Goal: Transaction & Acquisition: Book appointment/travel/reservation

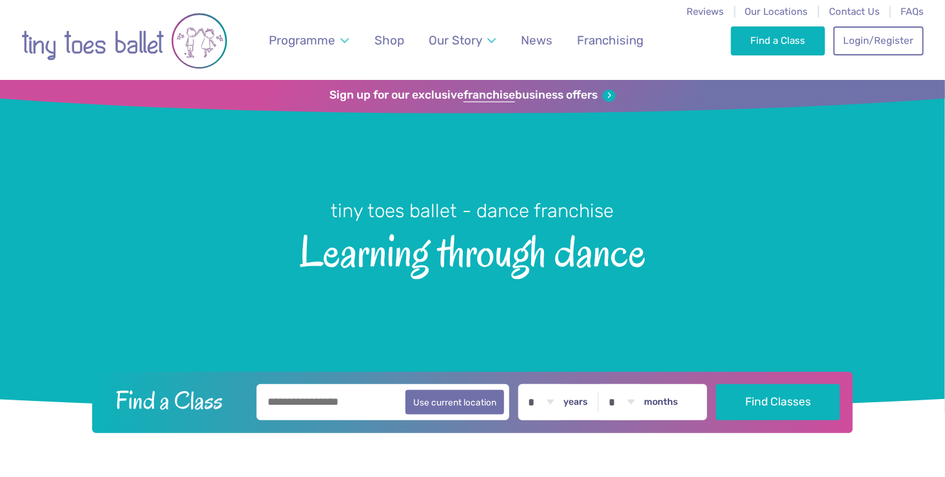
click at [324, 389] on input "text" at bounding box center [382, 402] width 253 height 36
click at [326, 402] on input "text" at bounding box center [382, 402] width 253 height 36
type input "*******"
click at [561, 400] on select "* * * * * * * * * * ** ** **" at bounding box center [541, 402] width 40 height 36
click at [530, 384] on select "* * * * * * * * * * ** ** **" at bounding box center [541, 402] width 40 height 36
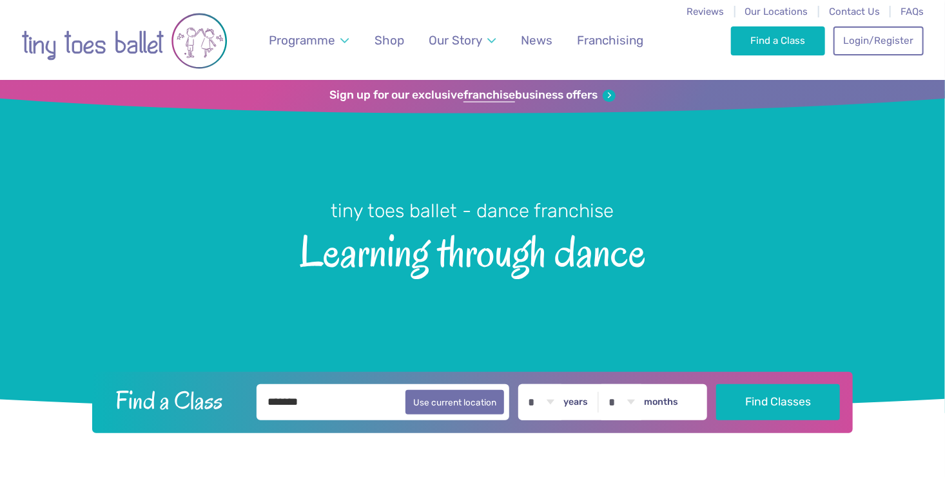
click at [561, 389] on select "* * * * * * * * * * ** ** **" at bounding box center [541, 402] width 40 height 36
select select "*"
click at [530, 384] on select "* * * * * * * * * * ** ** **" at bounding box center [541, 402] width 40 height 36
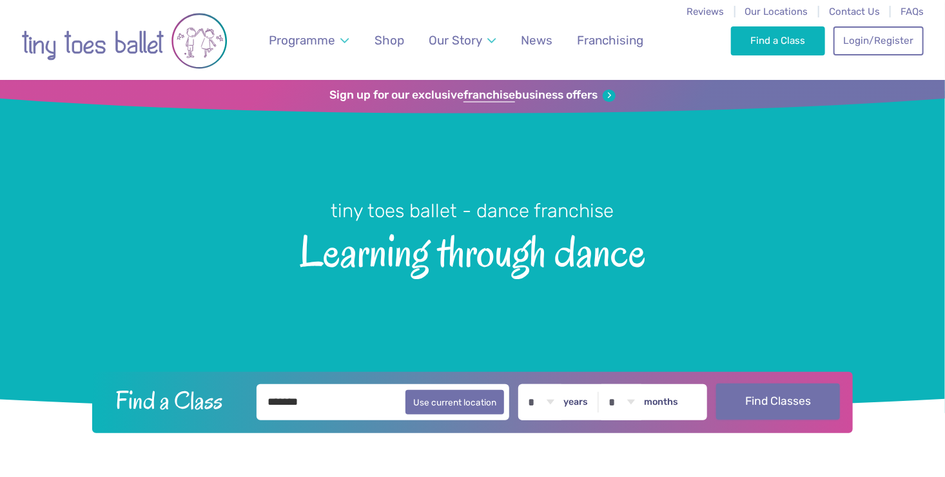
click at [773, 390] on button "Find Classes" at bounding box center [778, 401] width 124 height 36
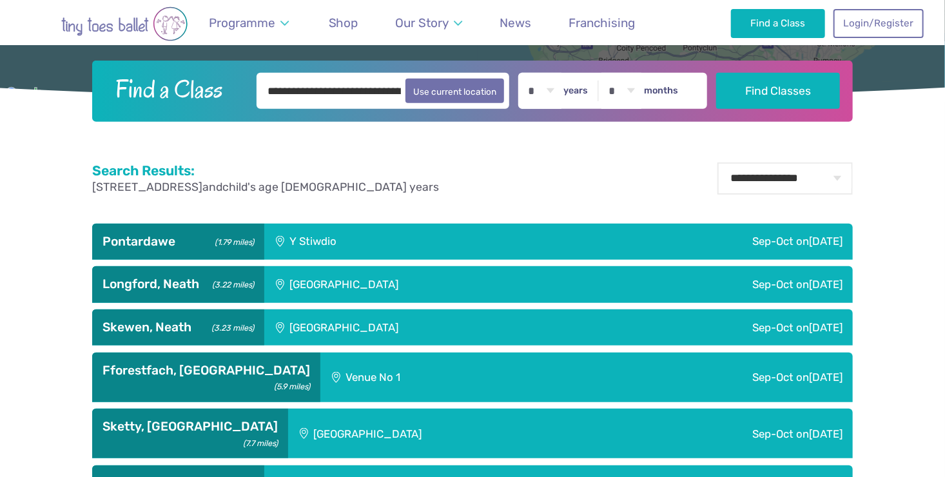
scroll to position [360, 0]
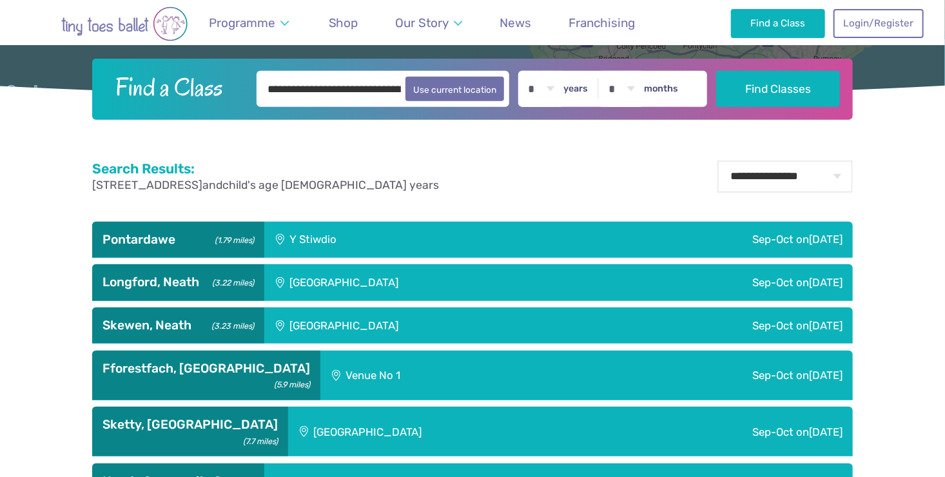
click at [458, 226] on div "Y Stiwdio" at bounding box center [389, 240] width 251 height 36
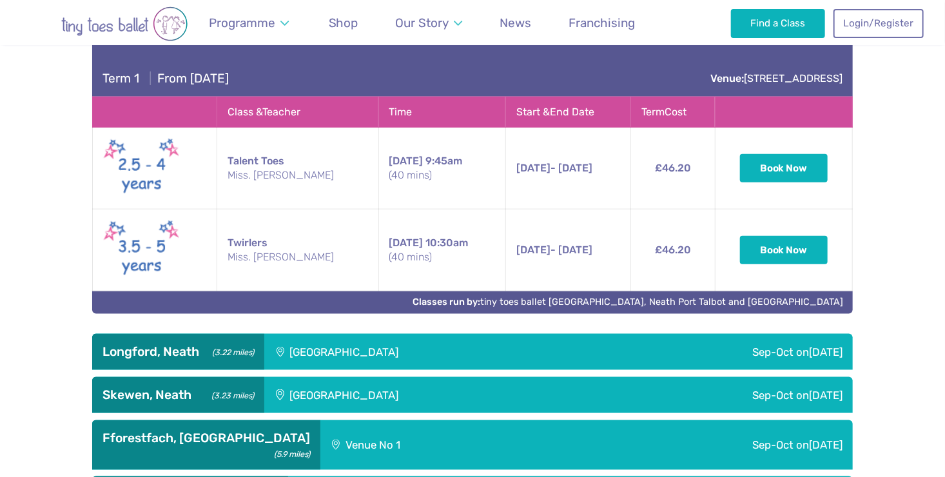
scroll to position [554, 0]
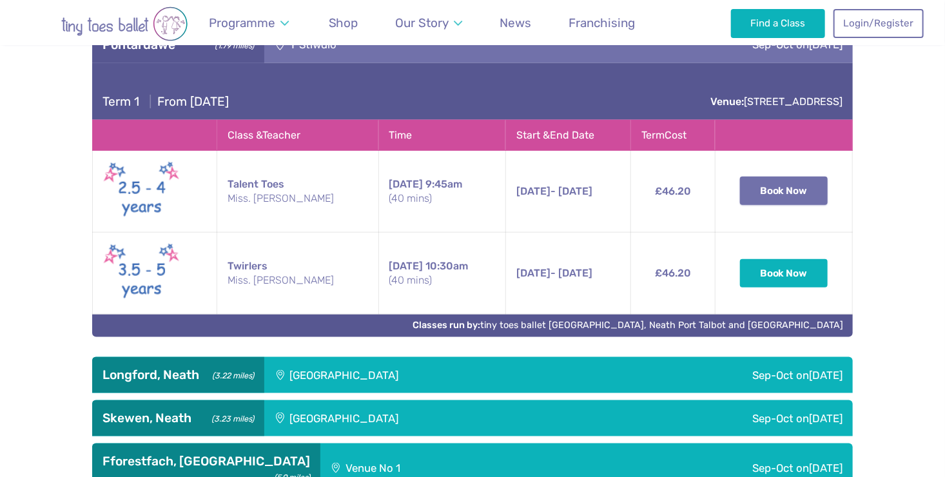
click at [783, 197] on button "Book Now" at bounding box center [784, 191] width 88 height 28
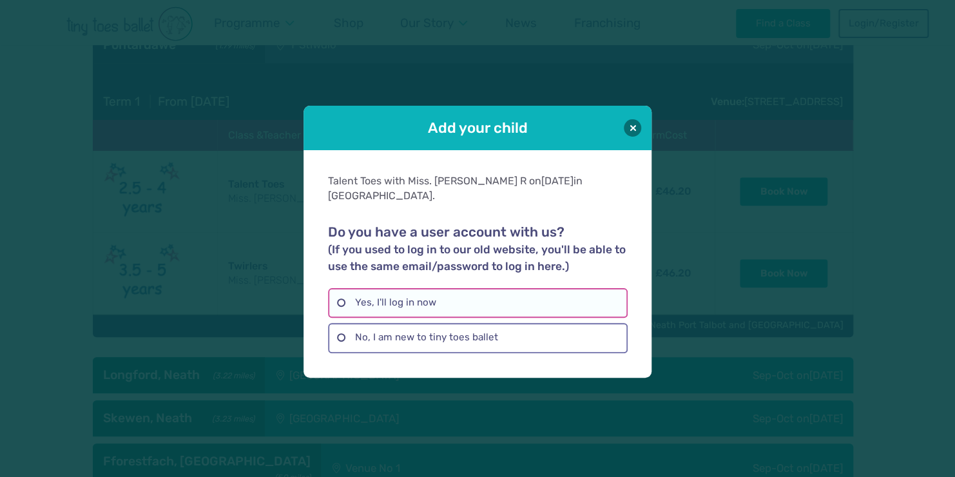
click at [406, 288] on label "Yes, I'll log in now" at bounding box center [477, 303] width 299 height 30
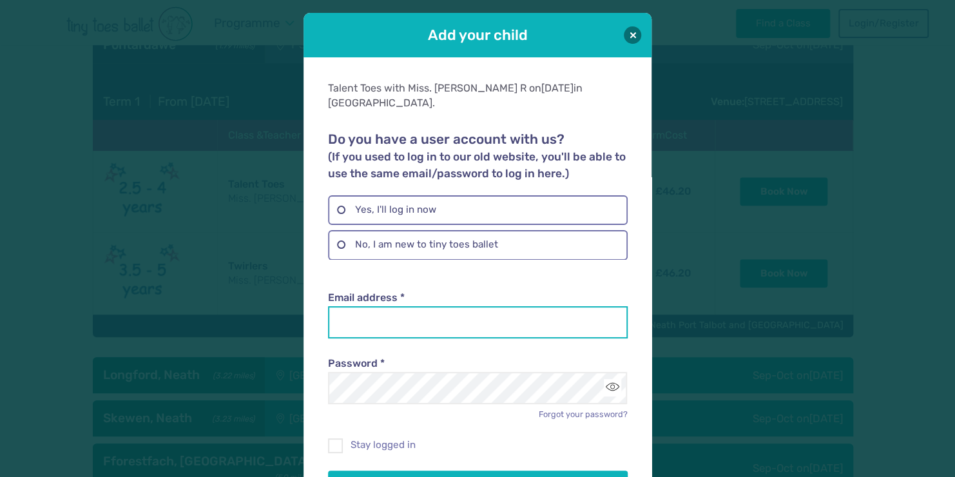
click at [396, 306] on input "Email address *" at bounding box center [477, 322] width 299 height 32
type input "**********"
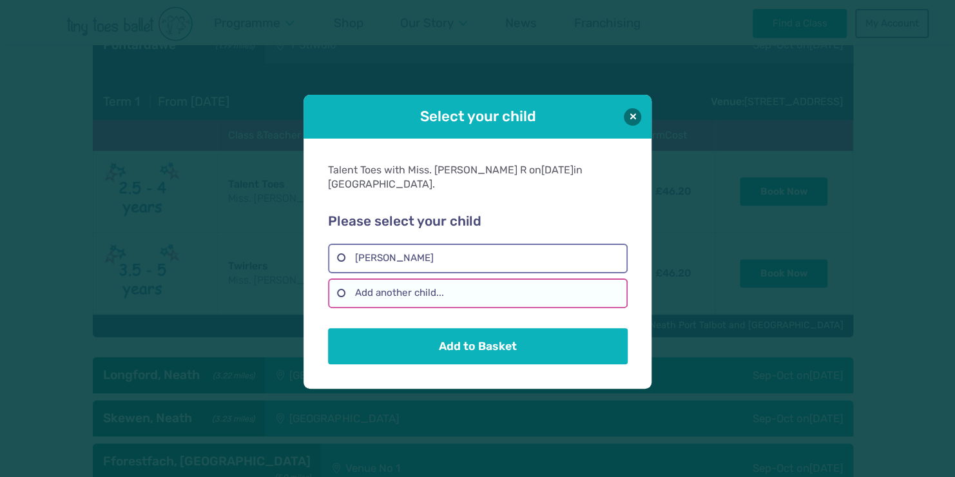
click at [409, 278] on label "Add another child..." at bounding box center [477, 293] width 299 height 30
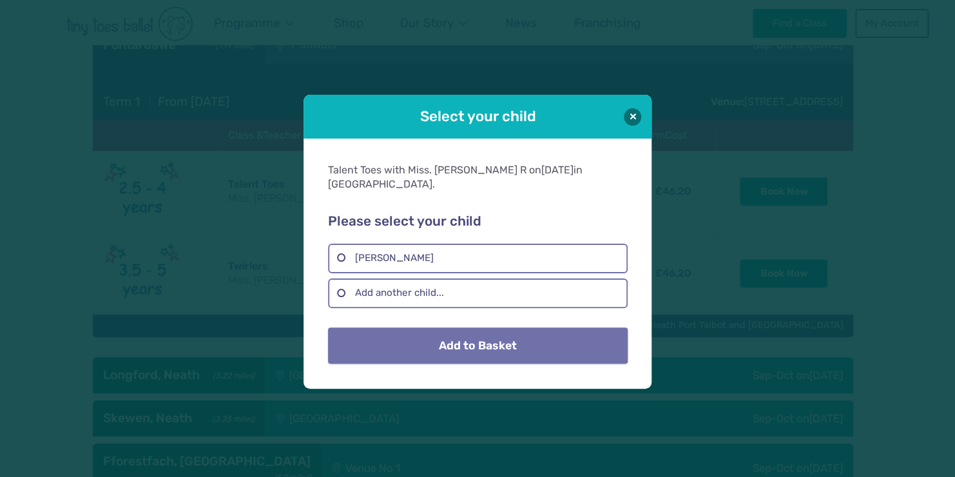
click at [439, 327] on button "Add to Basket" at bounding box center [477, 345] width 299 height 36
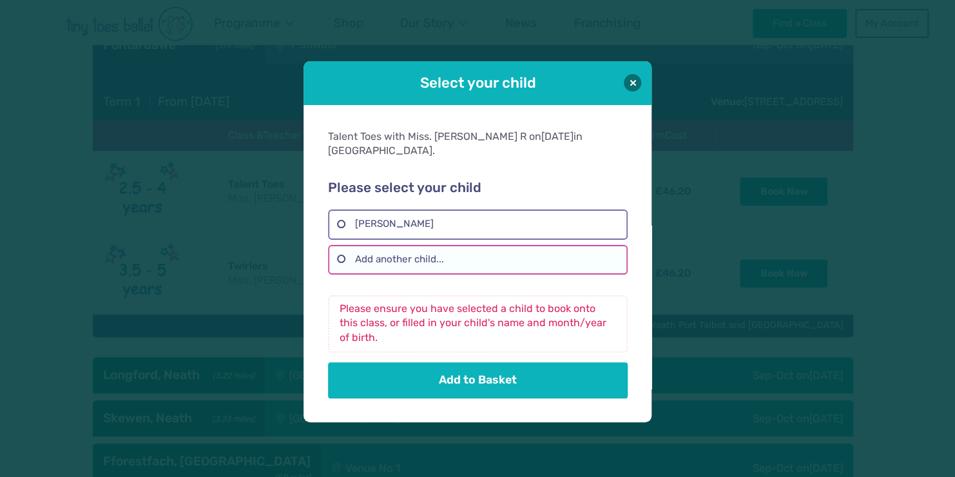
click at [372, 249] on label "Add another child..." at bounding box center [477, 260] width 299 height 30
click at [338, 250] on label "Add another child..." at bounding box center [477, 260] width 299 height 30
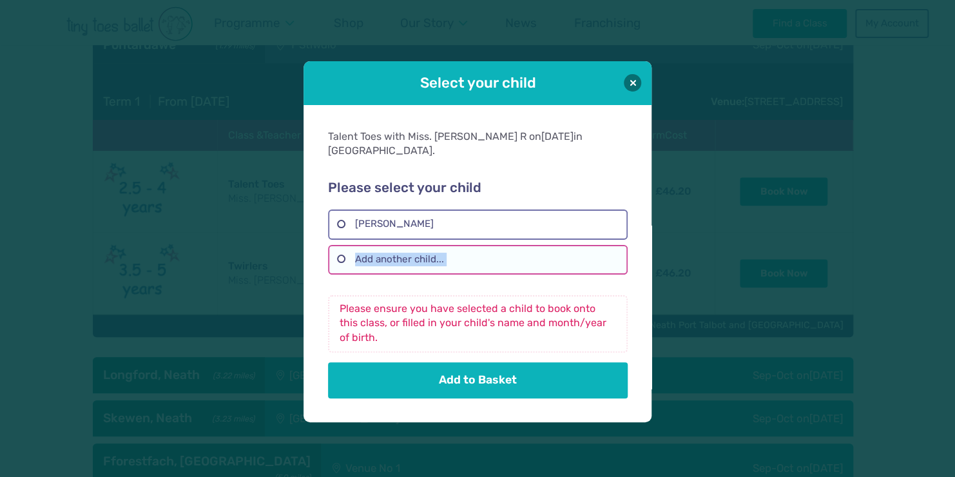
click at [338, 250] on label "Add another child..." at bounding box center [477, 260] width 299 height 30
click at [449, 253] on label "Add another child..." at bounding box center [477, 260] width 299 height 30
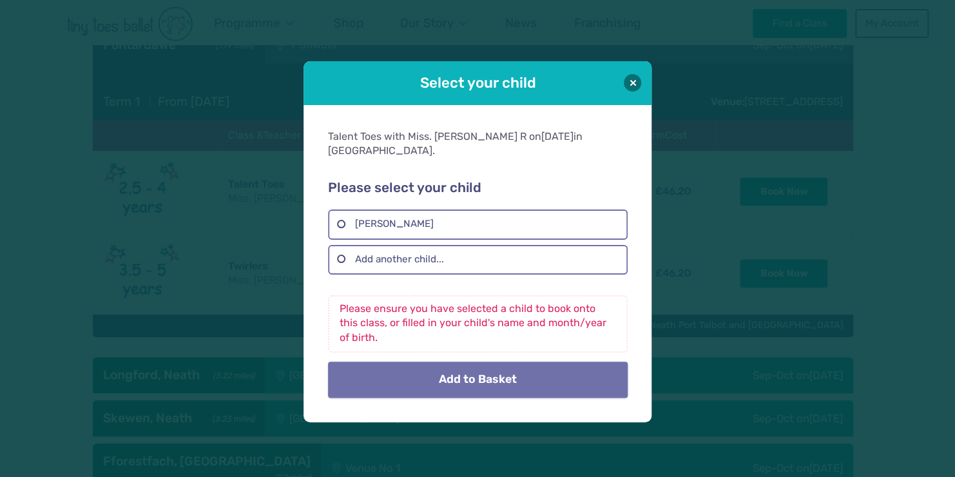
click at [490, 383] on button "Add to Basket" at bounding box center [477, 380] width 299 height 36
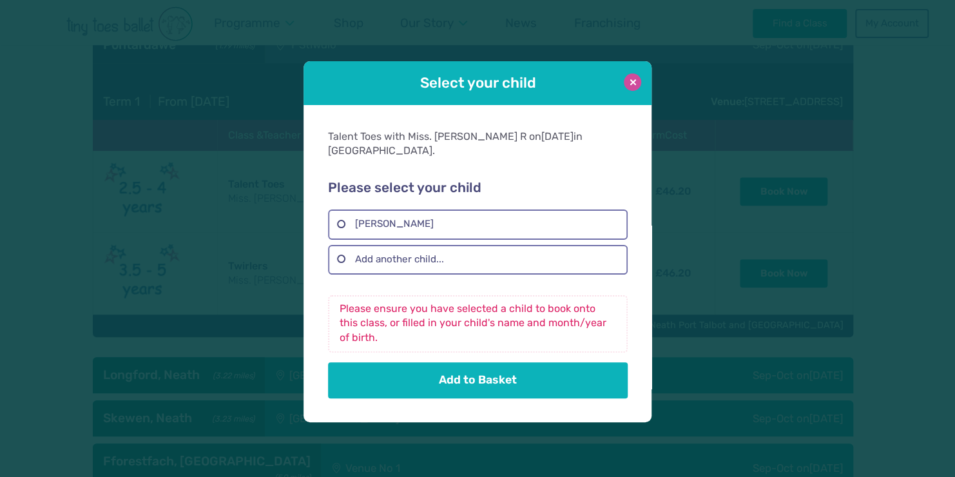
click at [632, 88] on button at bounding box center [632, 81] width 17 height 17
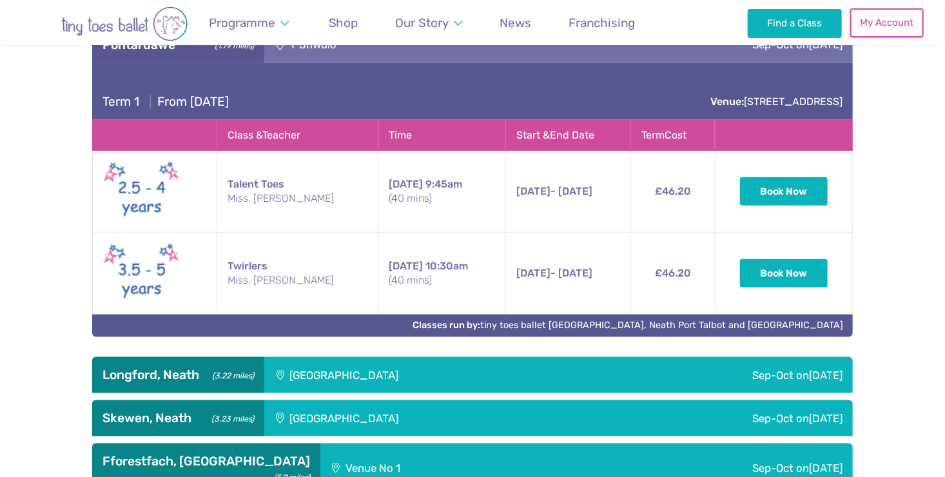
click at [866, 26] on link "My Account" at bounding box center [886, 22] width 73 height 28
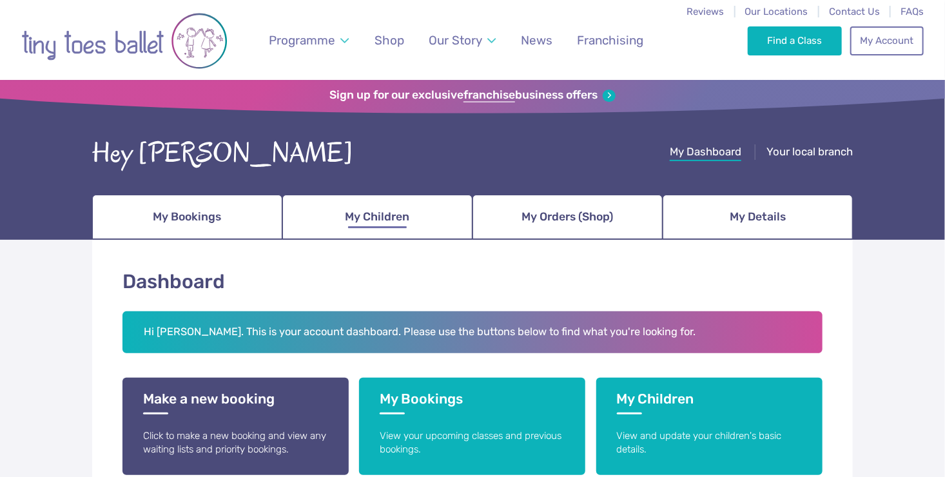
click at [403, 233] on link "My Children" at bounding box center [377, 217] width 190 height 45
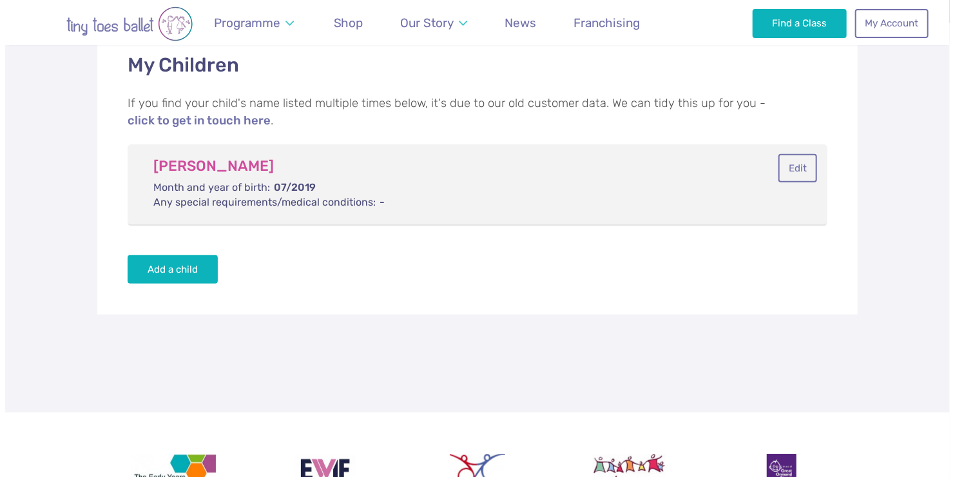
scroll to position [219, 0]
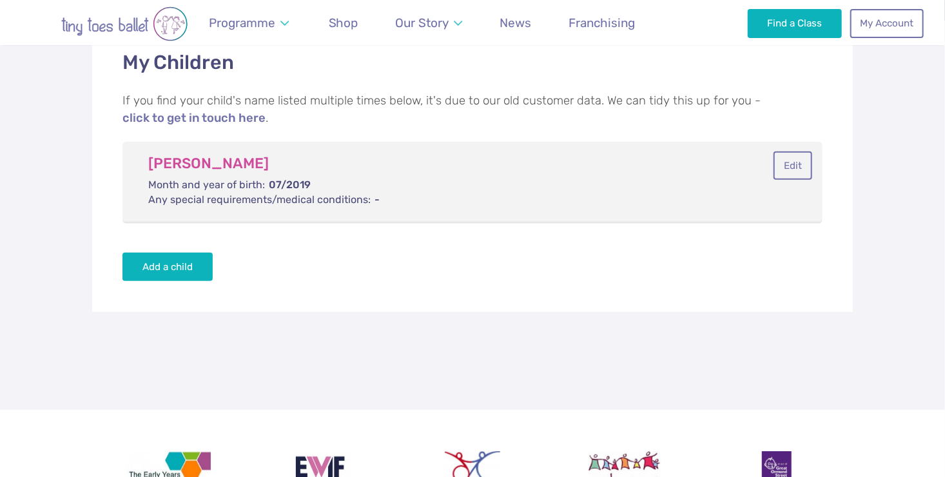
click at [174, 249] on div "My Children If you find your child's name listed multiple times below, it's due…" at bounding box center [472, 166] width 760 height 291
click at [171, 260] on button "Add a child" at bounding box center [167, 266] width 90 height 28
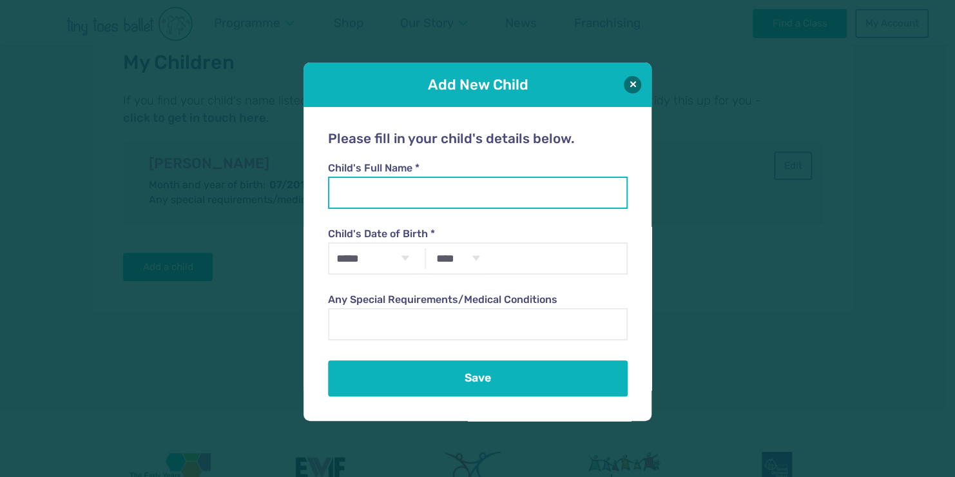
click at [356, 202] on input "Child's Full Name *" at bounding box center [477, 193] width 299 height 32
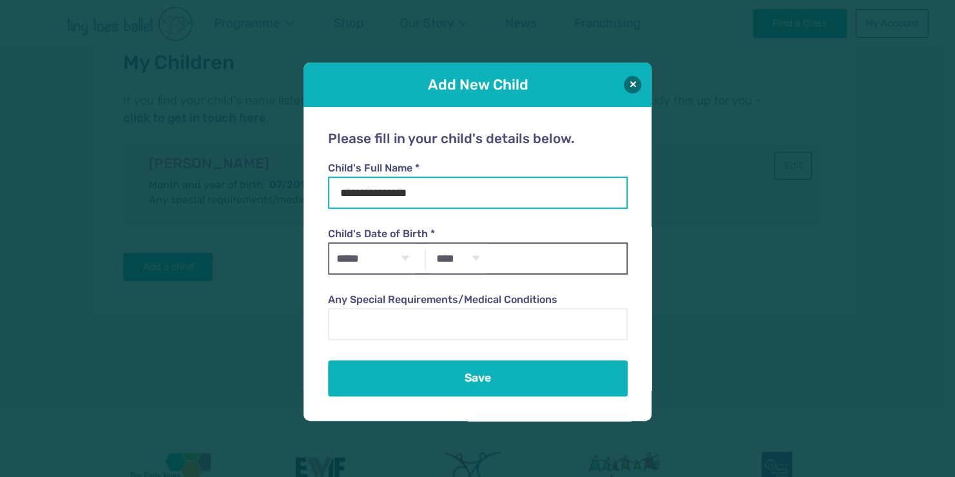
type input "**********"
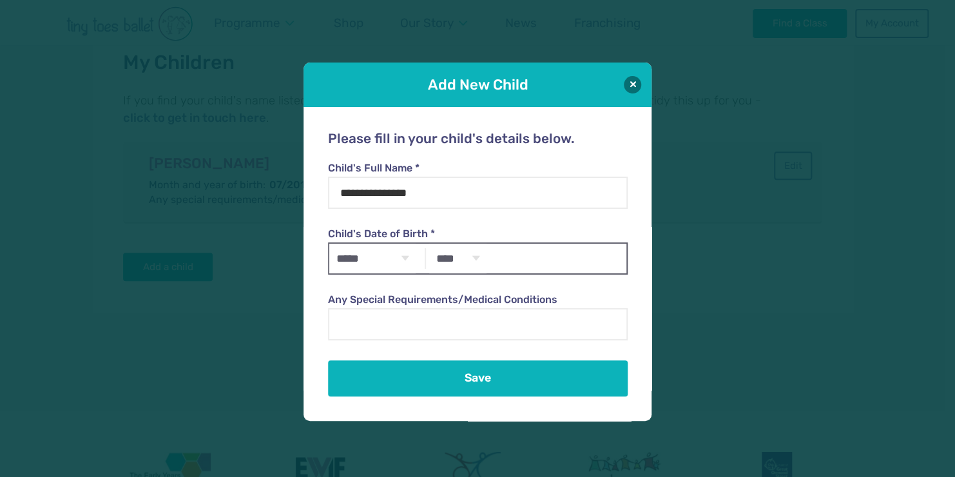
click at [406, 257] on select "***** ******* ******** ***** ***** *** **** **** ****** ********* ******* *****…" at bounding box center [372, 259] width 86 height 30
select select "*"
click at [329, 244] on select "***** ******* ******** ***** ***** *** **** **** ****** ********* ******* *****…" at bounding box center [372, 259] width 86 height 30
click at [474, 261] on select "**** **** **** **** **** **** **** **** **** **** **** **** **** **** **** ****…" at bounding box center [457, 259] width 57 height 30
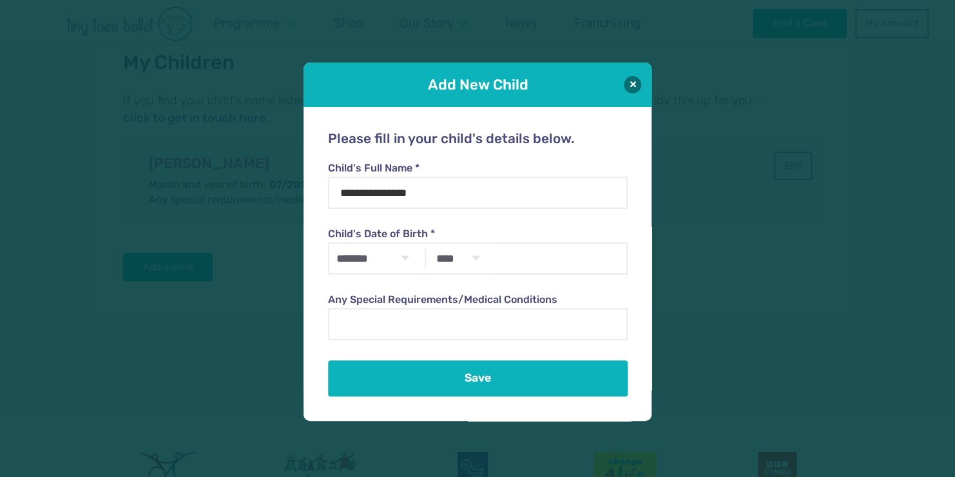
select select "****"
click at [429, 244] on select "**** **** **** **** **** **** **** **** **** **** **** **** **** **** **** ****…" at bounding box center [457, 259] width 57 height 30
click at [405, 260] on select "***** ******* ******** ***** ***** *** **** **** ****** ********* ******* *****…" at bounding box center [372, 259] width 86 height 30
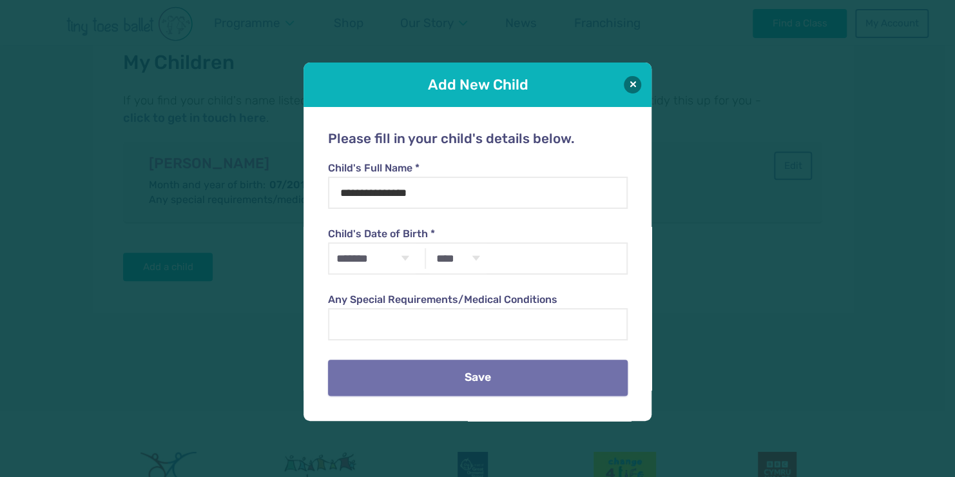
click at [422, 389] on button "Save" at bounding box center [477, 378] width 299 height 36
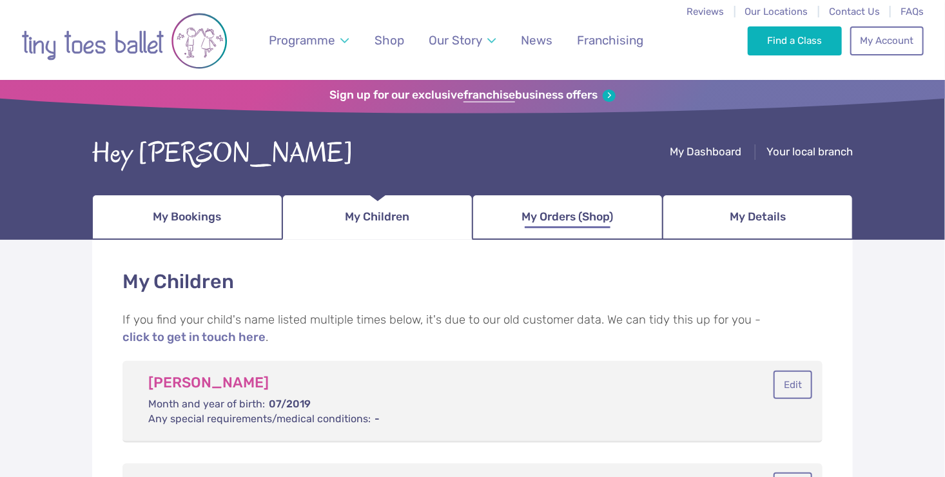
click at [594, 215] on span "My Orders (Shop)" at bounding box center [568, 217] width 92 height 23
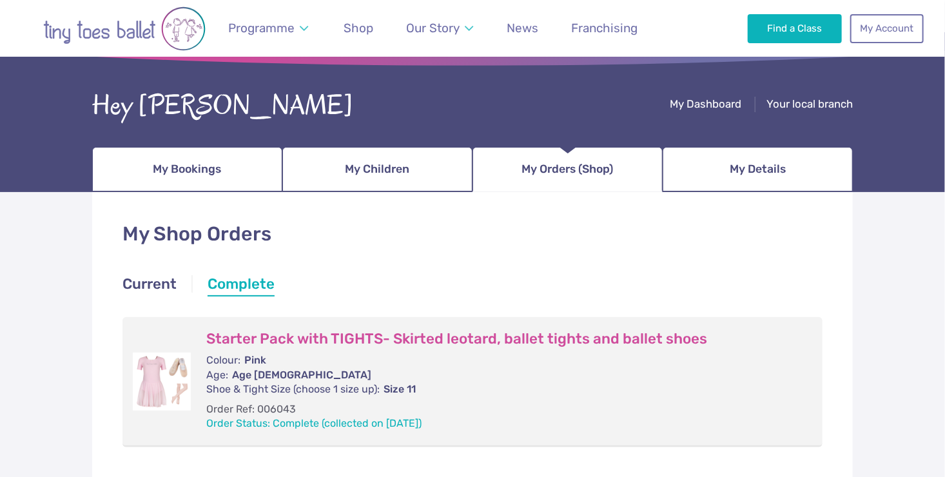
scroll to position [46, 0]
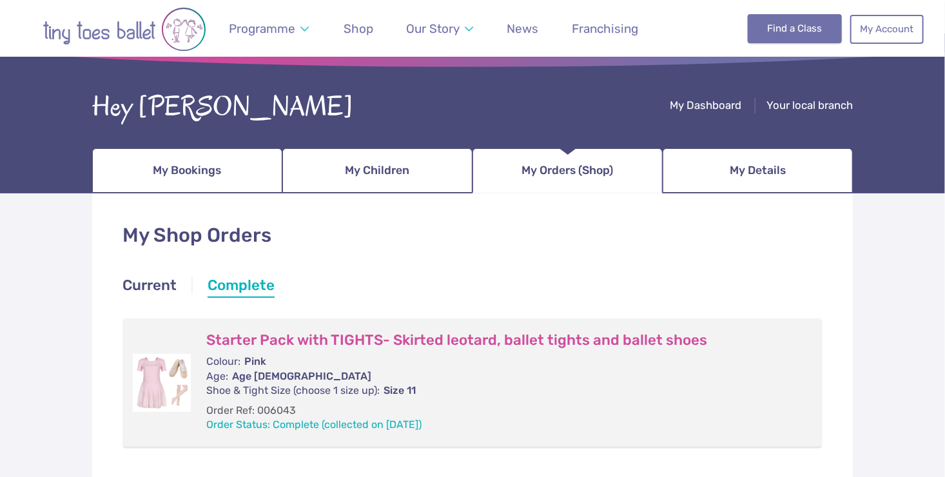
click at [789, 28] on link "Find a Class" at bounding box center [795, 28] width 95 height 28
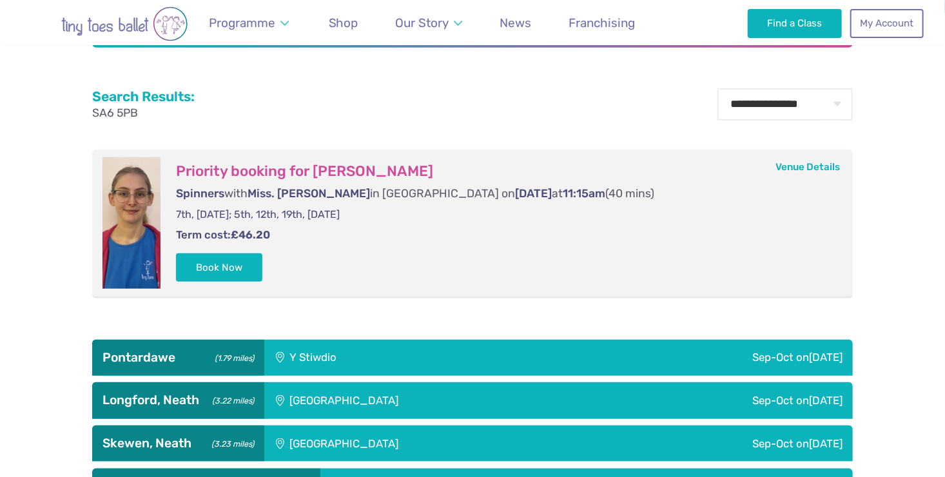
scroll to position [434, 0]
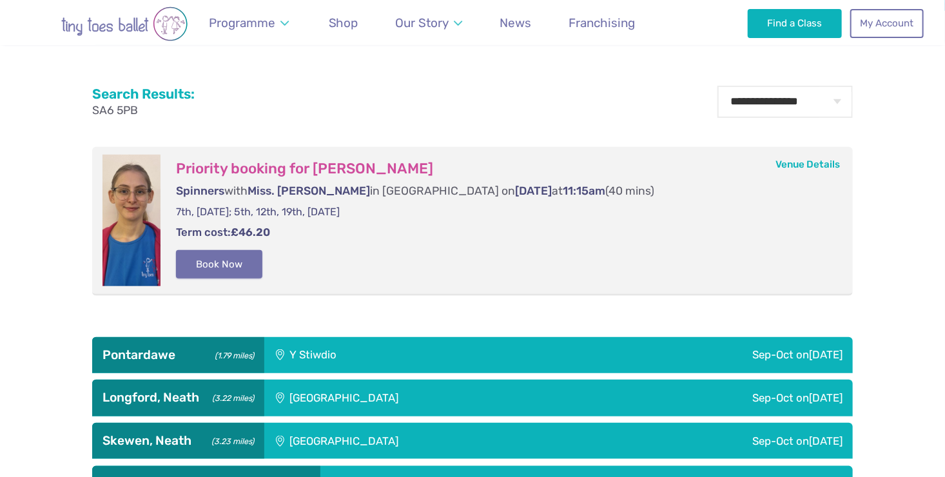
click at [225, 265] on button "Book Now" at bounding box center [219, 264] width 86 height 28
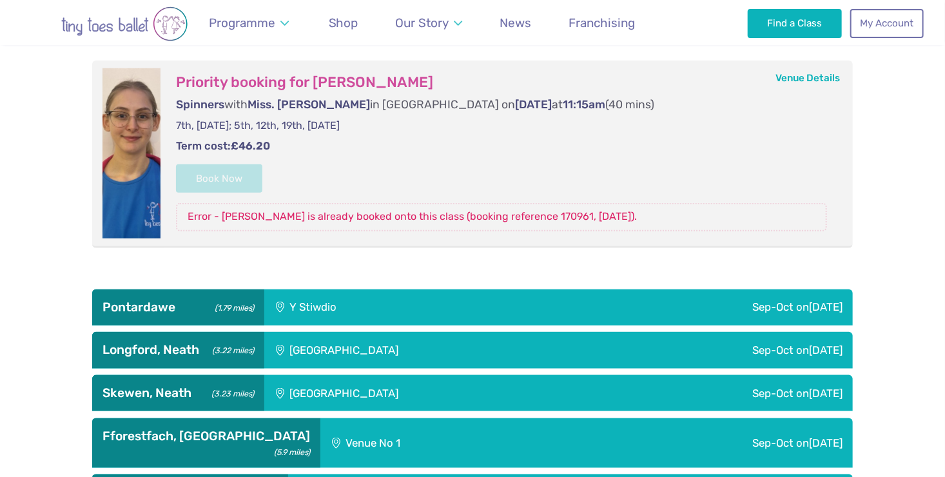
scroll to position [531, 0]
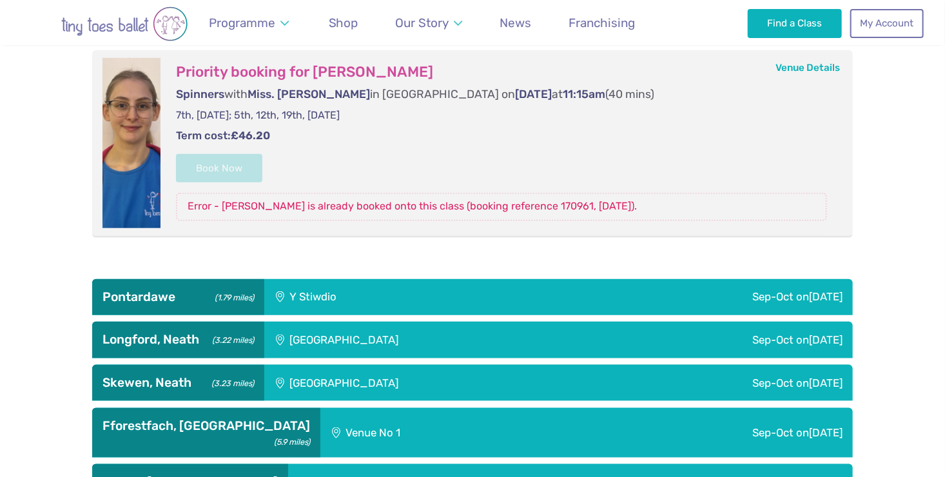
click at [349, 291] on div "Y Stiwdio" at bounding box center [389, 297] width 251 height 36
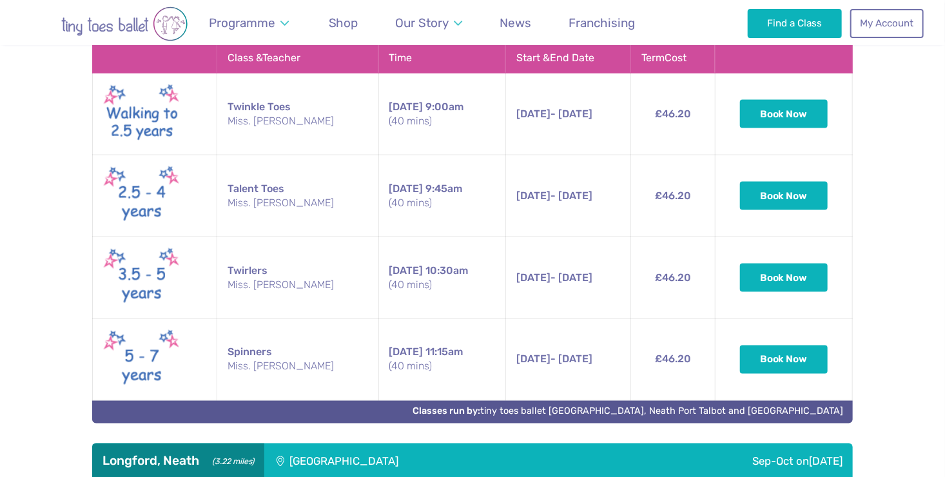
scroll to position [861, 0]
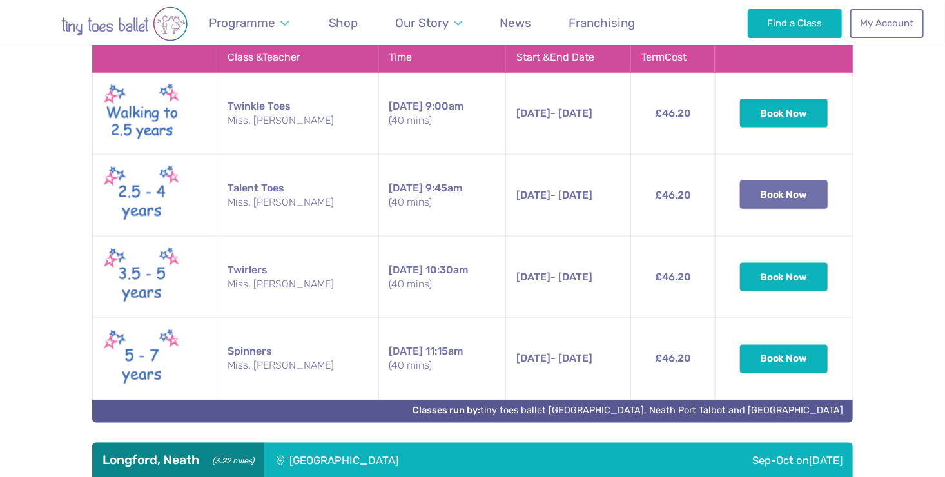
click at [764, 189] on button "Book Now" at bounding box center [784, 194] width 88 height 28
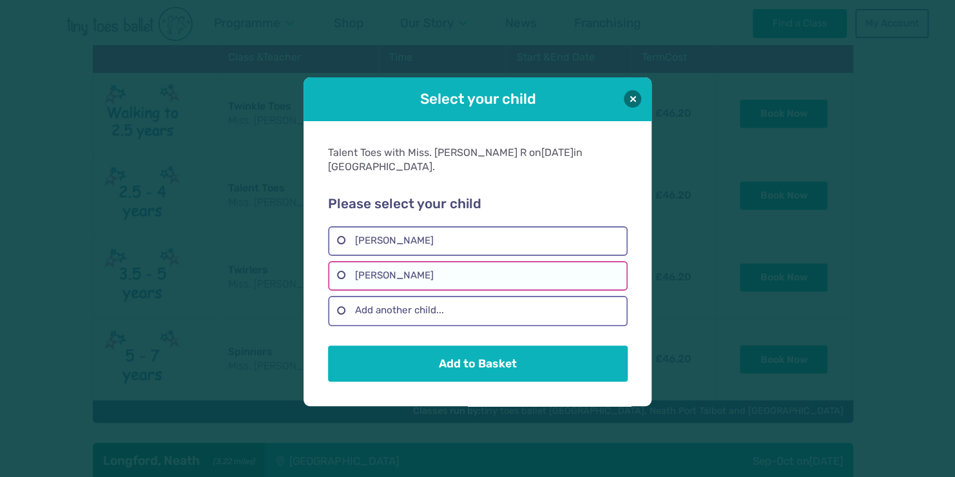
click at [359, 271] on label "Eloise Lawrence" at bounding box center [477, 276] width 299 height 30
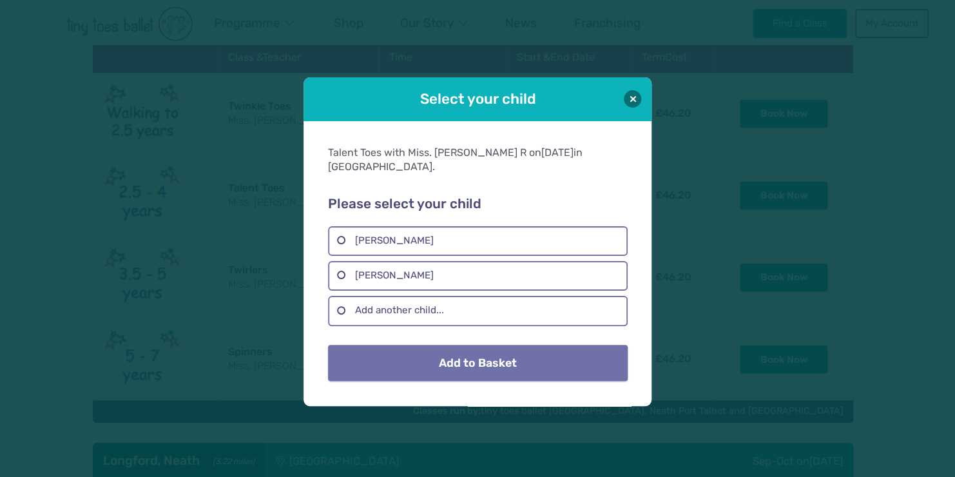
click at [410, 347] on button "Add to Basket" at bounding box center [477, 363] width 299 height 36
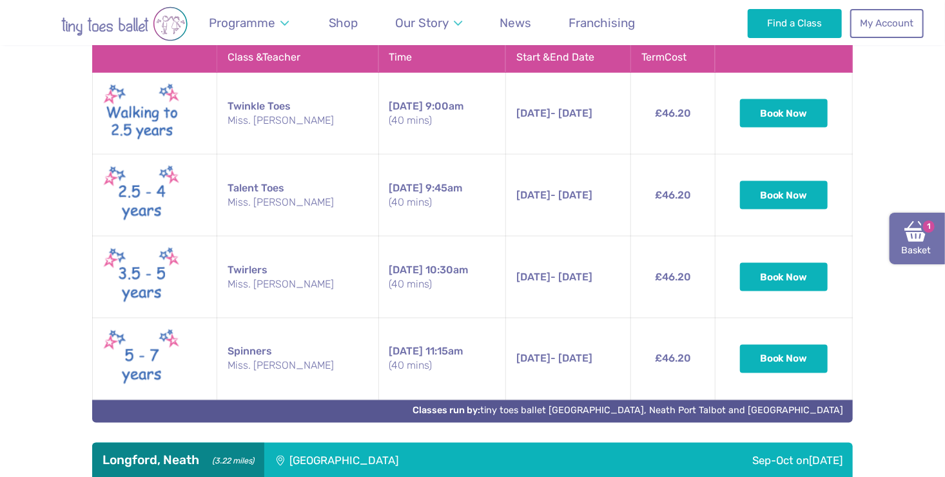
click at [911, 240] on img at bounding box center [915, 231] width 23 height 23
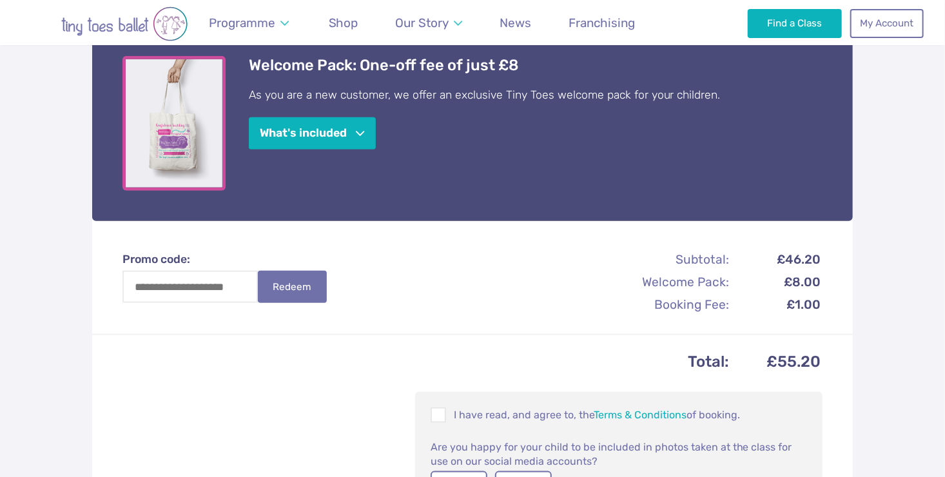
scroll to position [424, 0]
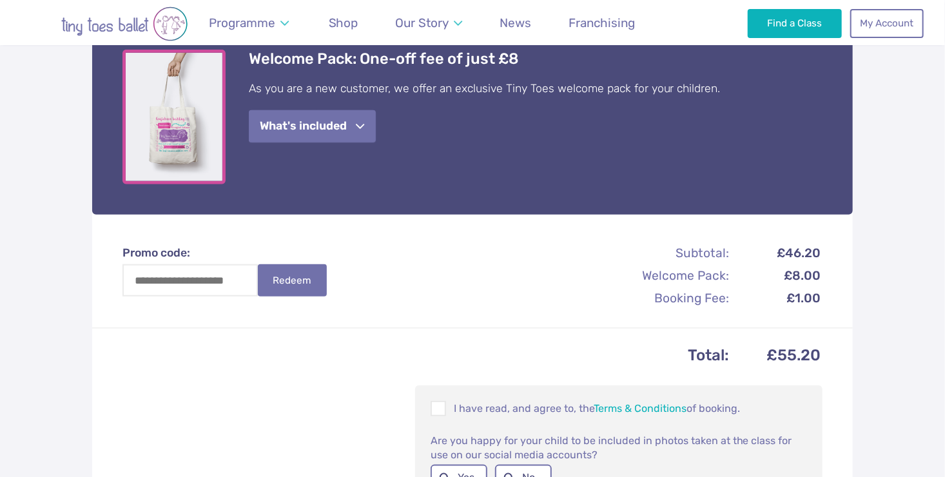
click at [362, 131] on button "What's included" at bounding box center [312, 126] width 127 height 33
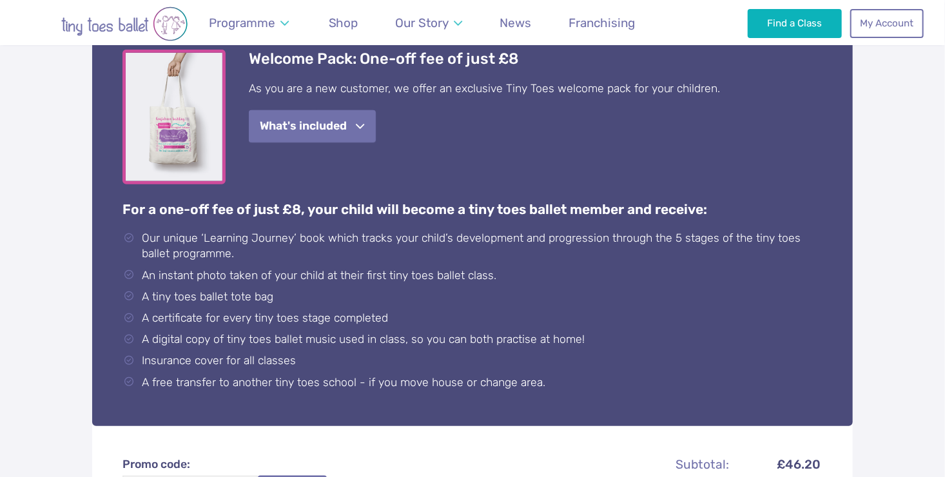
click at [362, 131] on button "What's included" at bounding box center [312, 126] width 127 height 33
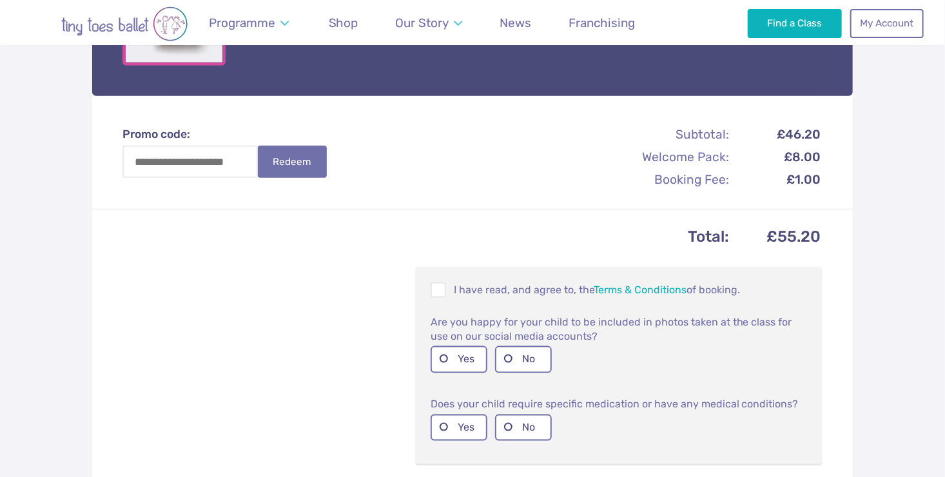
scroll to position [545, 0]
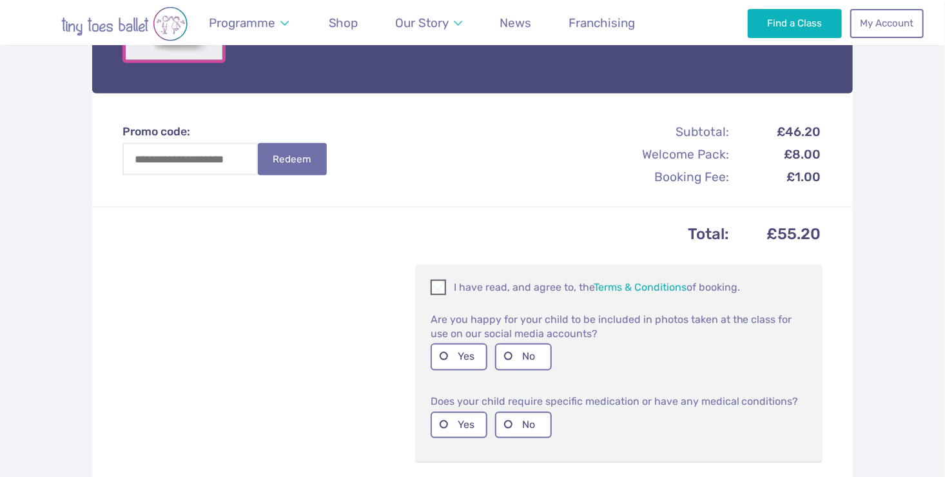
click at [438, 286] on span at bounding box center [439, 290] width 14 height 12
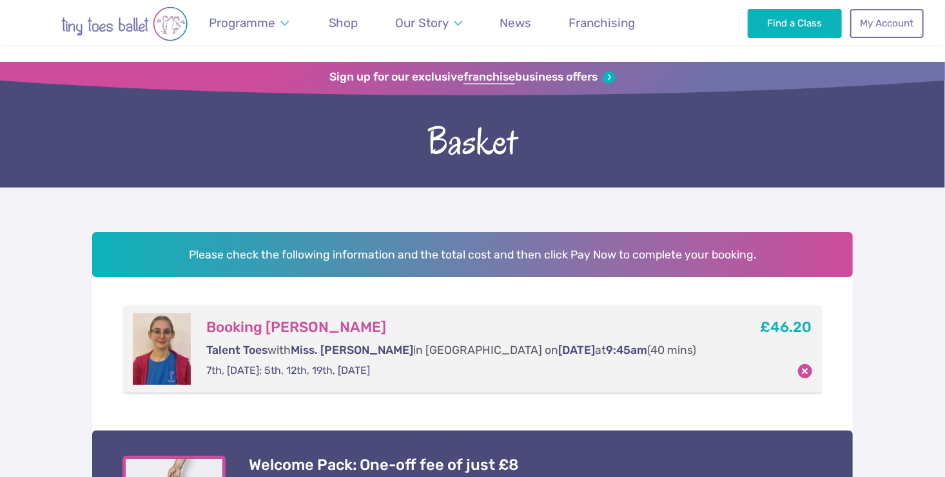
scroll to position [0, 0]
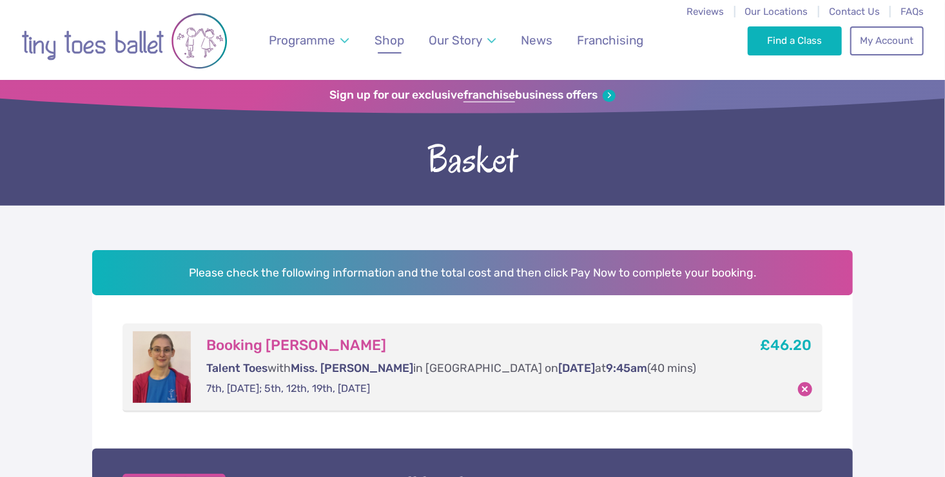
click at [390, 36] on span "Shop" at bounding box center [389, 40] width 30 height 15
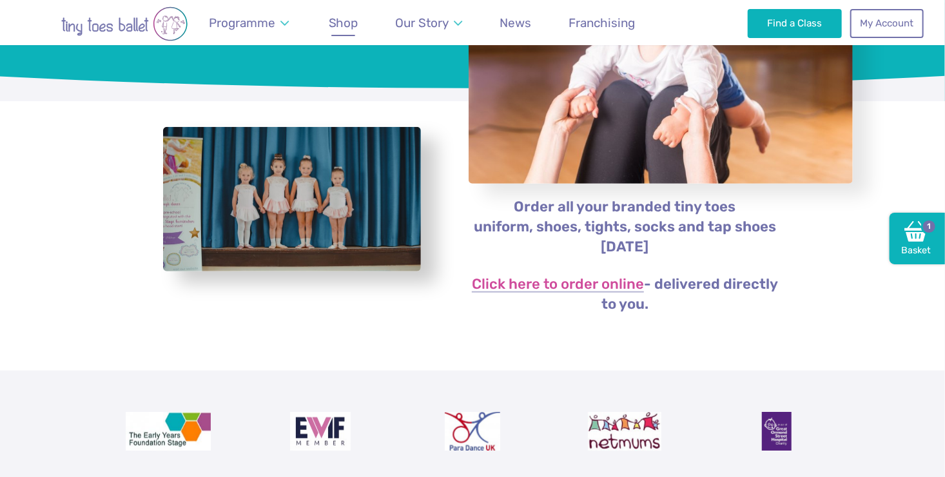
scroll to position [193, 0]
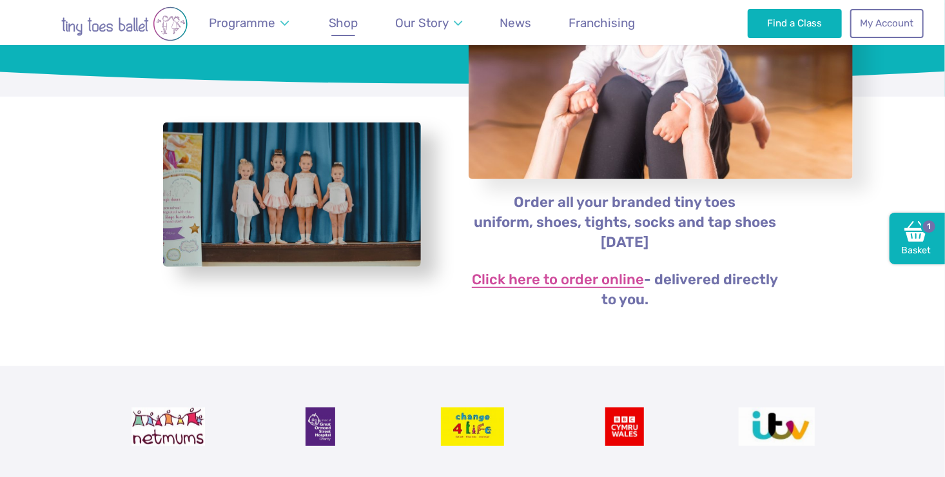
click at [542, 273] on link "Click here to order online" at bounding box center [558, 280] width 172 height 15
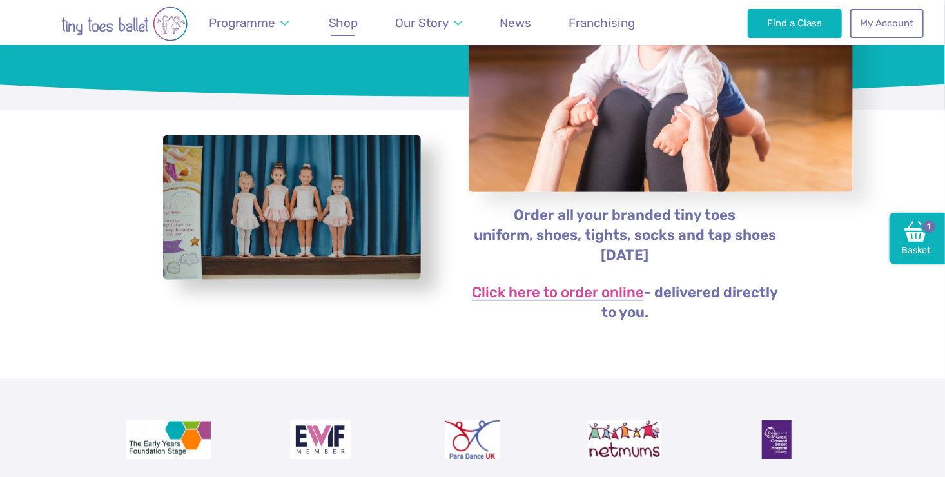
scroll to position [174, 0]
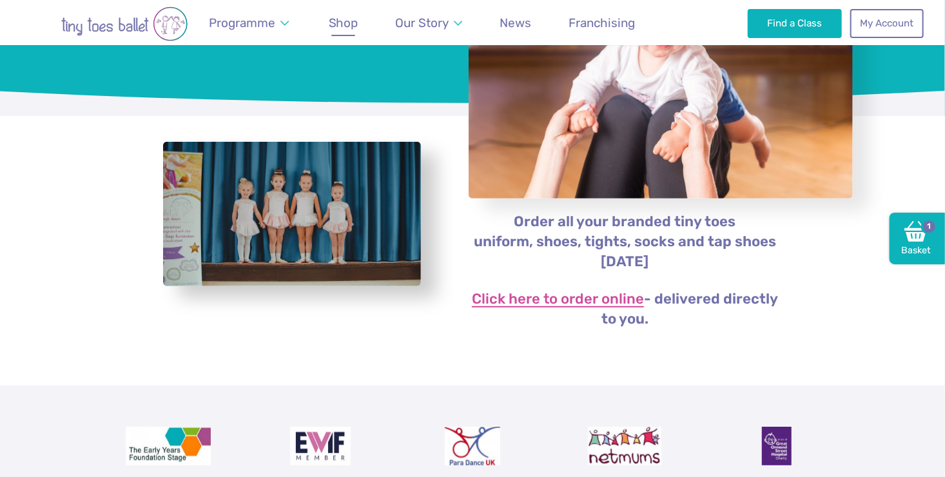
click at [593, 303] on link "Click here to order online" at bounding box center [558, 299] width 172 height 15
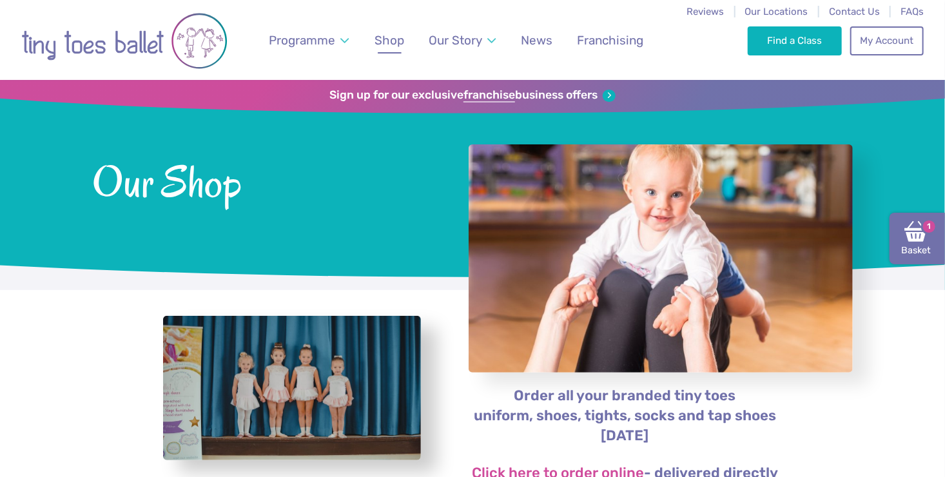
click at [934, 233] on link "Basket 1" at bounding box center [916, 239] width 55 height 52
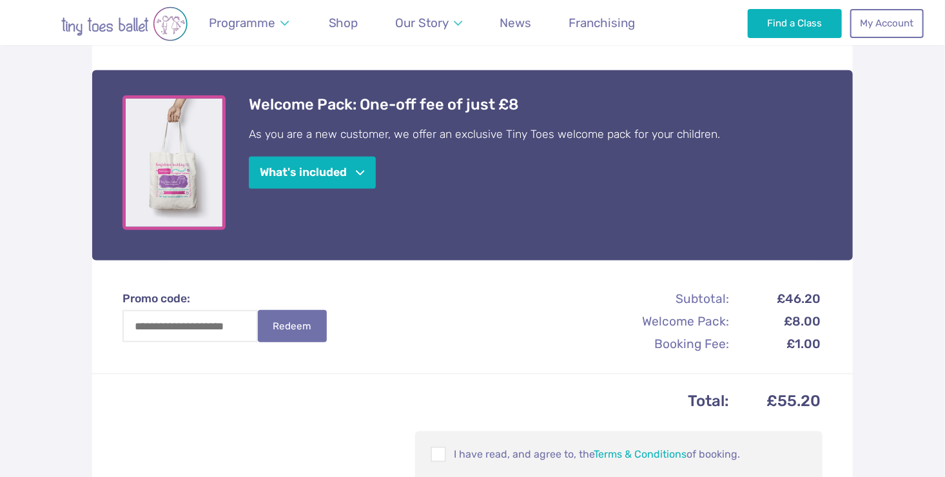
scroll to position [378, 0]
click at [362, 169] on span "button" at bounding box center [360, 173] width 8 height 10
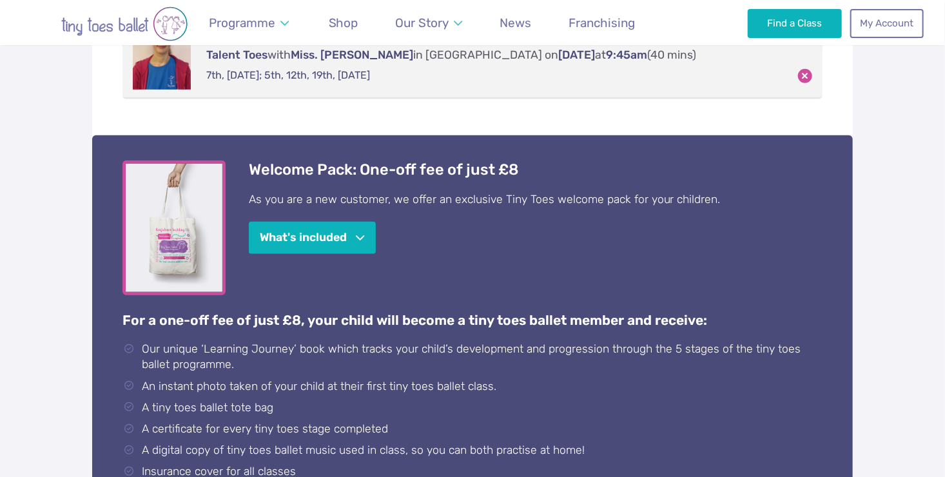
scroll to position [312, 0]
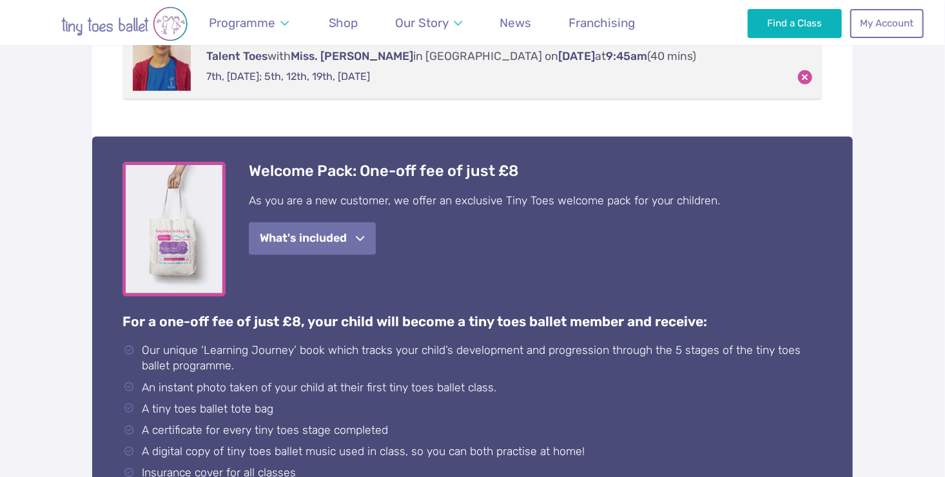
click at [368, 230] on button "What's included" at bounding box center [312, 238] width 127 height 33
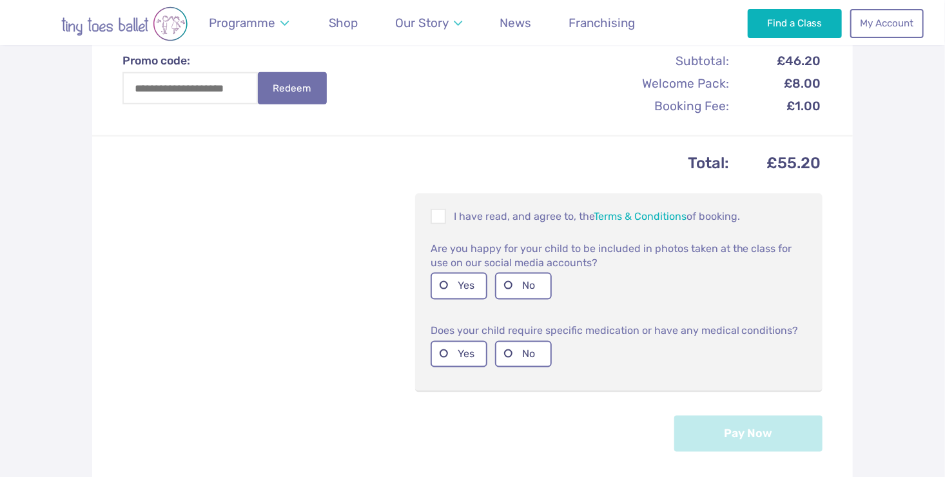
scroll to position [616, 0]
click at [443, 214] on span at bounding box center [439, 219] width 14 height 12
click at [454, 279] on label "Yes" at bounding box center [458, 286] width 57 height 26
click at [510, 284] on label "No" at bounding box center [523, 286] width 57 height 26
click at [515, 352] on label "No" at bounding box center [523, 354] width 57 height 26
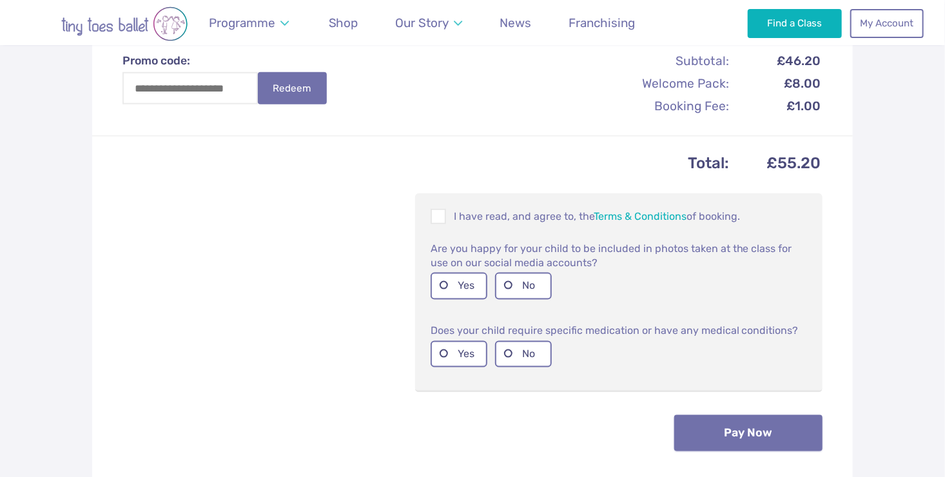
click at [748, 427] on button "Pay Now" at bounding box center [748, 433] width 148 height 36
